Goal: Transaction & Acquisition: Purchase product/service

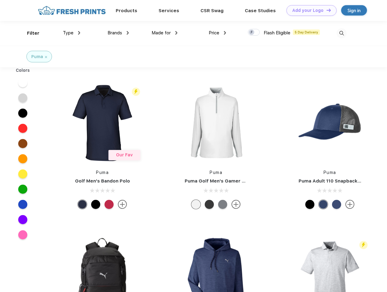
scroll to position [0, 0]
click at [309, 10] on link "Add your Logo Design Tool" at bounding box center [312, 10] width 50 height 11
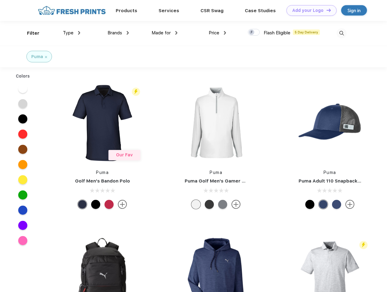
click at [0, 0] on div "Design Tool" at bounding box center [0, 0] width 0 height 0
click at [326, 10] on link "Add your Logo Design Tool" at bounding box center [312, 10] width 50 height 11
click at [29, 33] on div "Filter" at bounding box center [33, 33] width 12 height 7
click at [72, 33] on span "Type" at bounding box center [68, 32] width 11 height 5
click at [118, 33] on span "Brands" at bounding box center [115, 32] width 15 height 5
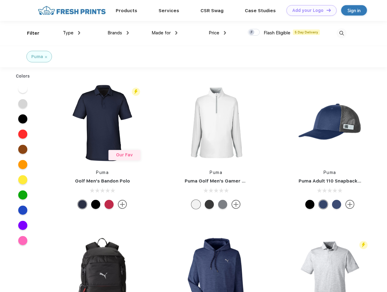
click at [165, 33] on span "Made for" at bounding box center [161, 32] width 19 height 5
click at [218, 33] on span "Price" at bounding box center [214, 32] width 11 height 5
click at [254, 33] on div at bounding box center [254, 32] width 12 height 7
click at [252, 33] on input "checkbox" at bounding box center [250, 31] width 4 height 4
click at [342, 33] on img at bounding box center [342, 33] width 10 height 10
